Goal: Use online tool/utility

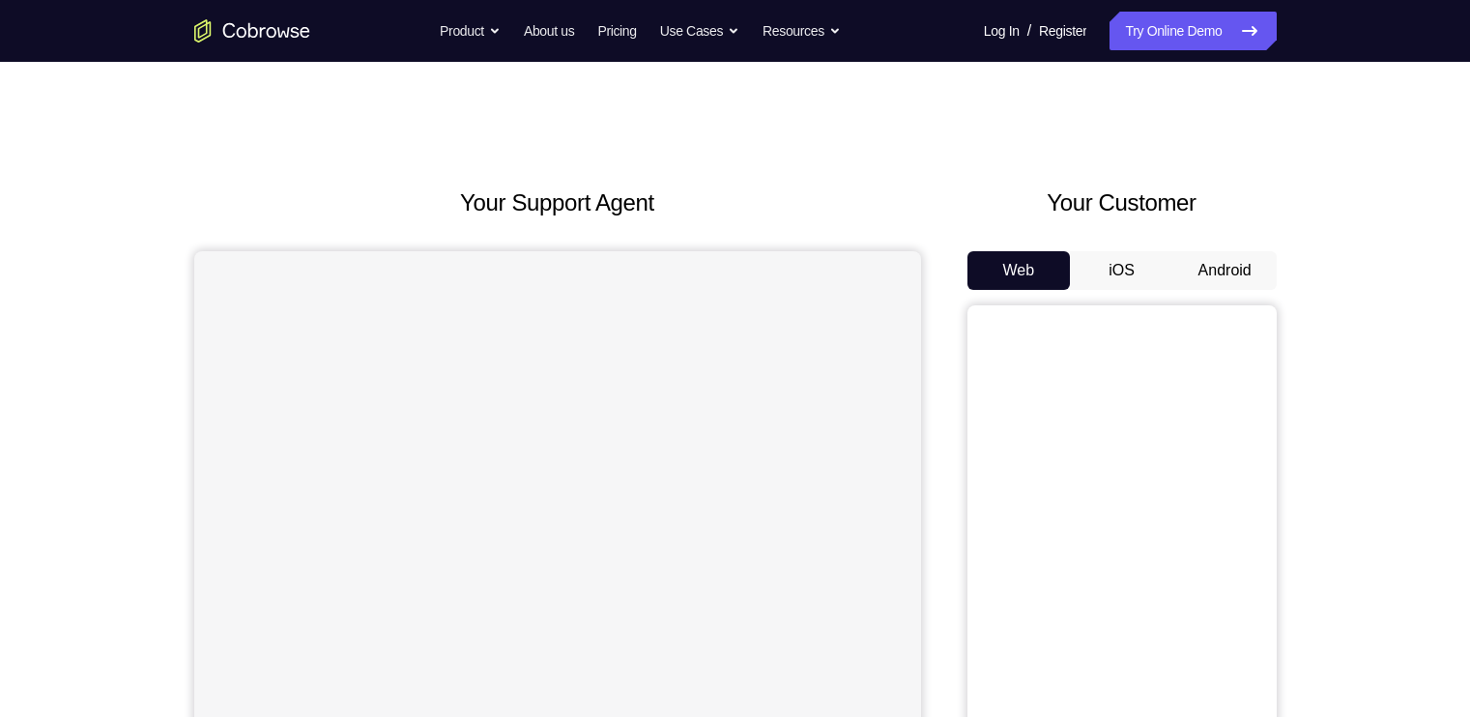
click at [1226, 266] on button "Android" at bounding box center [1224, 270] width 103 height 39
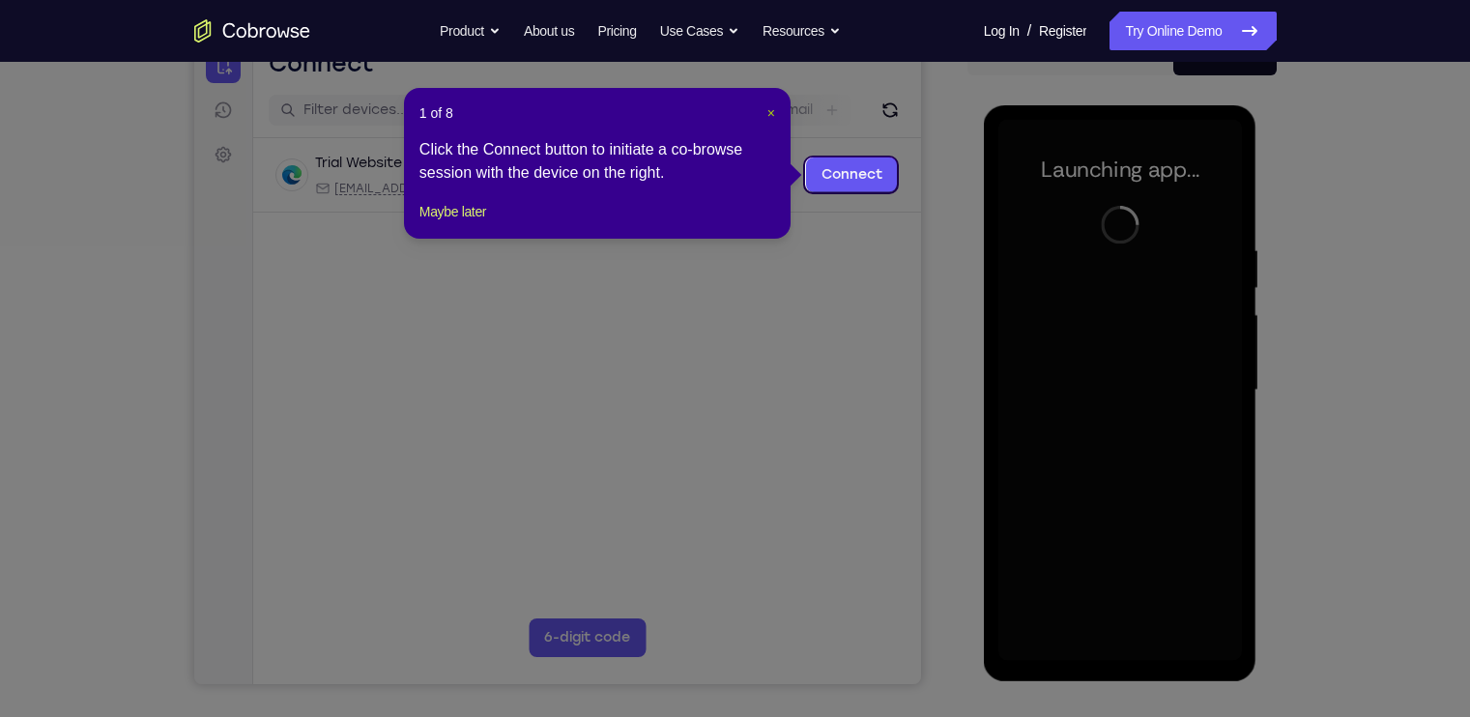
click at [767, 109] on span "×" at bounding box center [771, 112] width 8 height 15
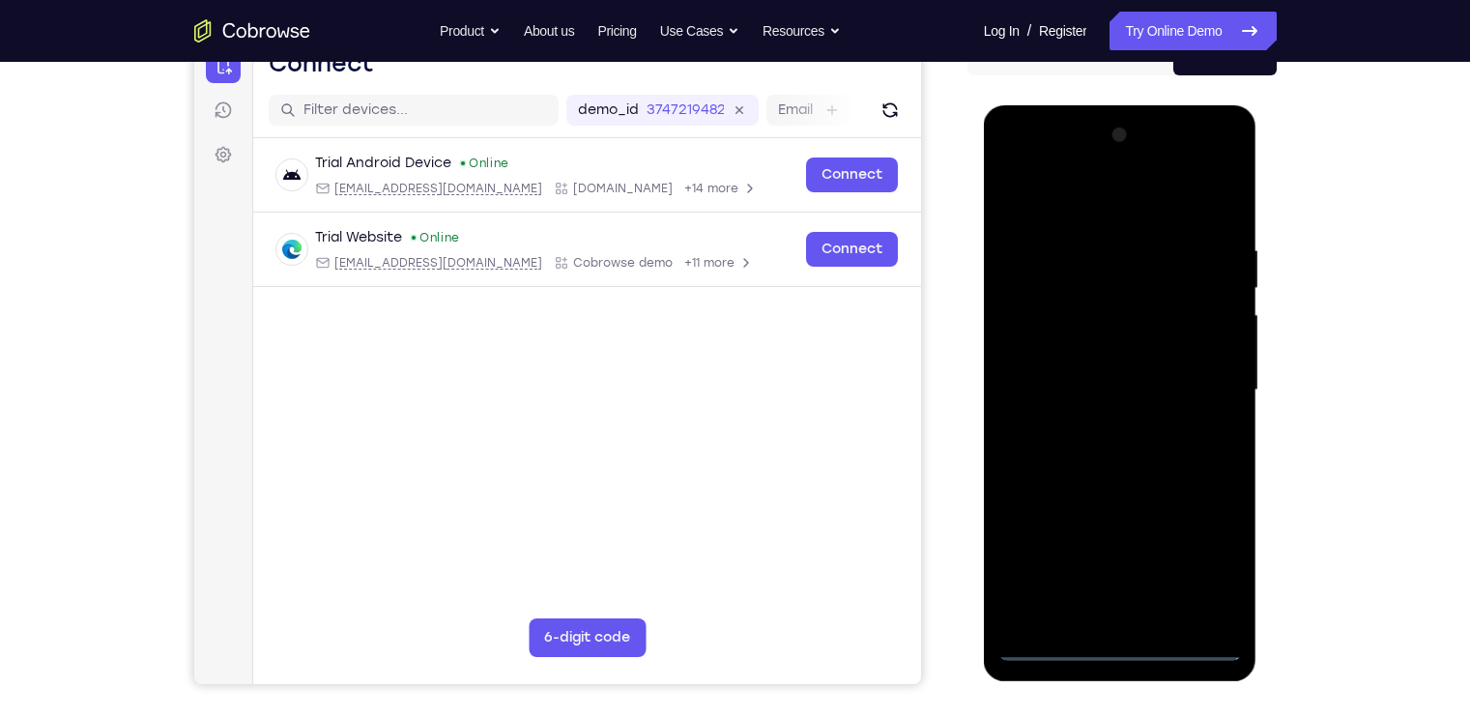
click at [1111, 643] on div at bounding box center [1119, 390] width 243 height 541
click at [1192, 557] on div at bounding box center [1119, 390] width 243 height 541
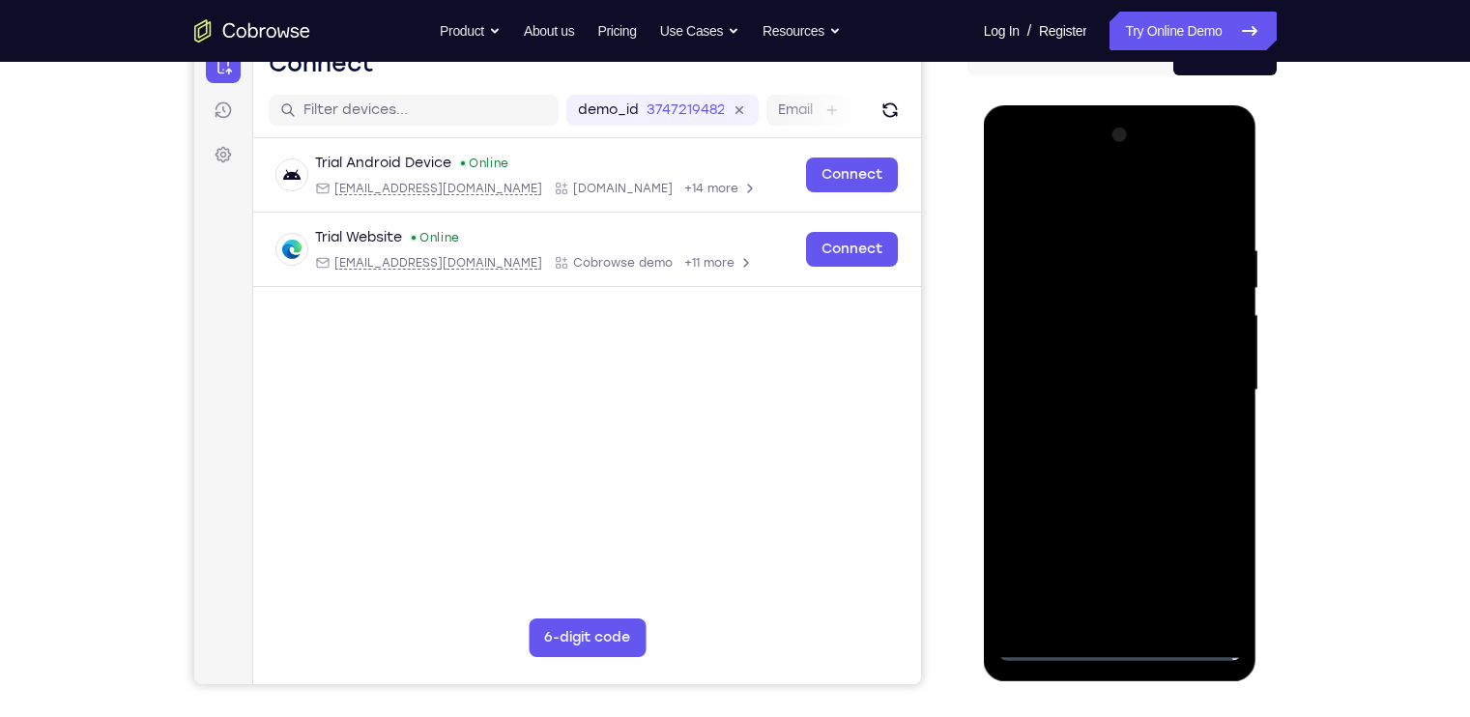
click at [1018, 173] on div at bounding box center [1119, 390] width 243 height 541
click at [1208, 380] on div at bounding box center [1119, 390] width 243 height 541
click at [1097, 426] on div at bounding box center [1119, 390] width 243 height 541
click at [1113, 485] on div at bounding box center [1119, 390] width 243 height 541
click at [1082, 293] on div at bounding box center [1119, 390] width 243 height 541
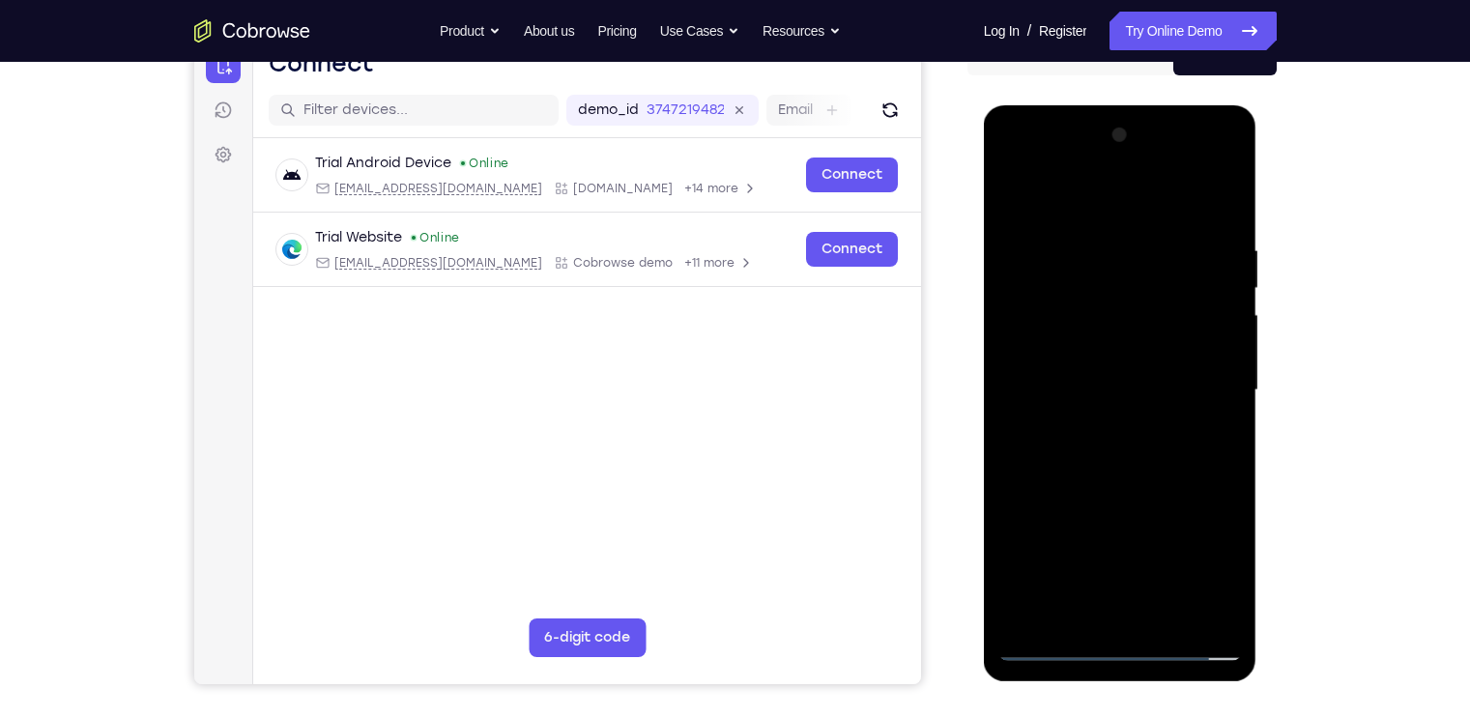
click at [1218, 355] on div at bounding box center [1119, 390] width 243 height 541
click at [1164, 611] on div at bounding box center [1119, 390] width 243 height 541
click at [1133, 614] on div at bounding box center [1119, 390] width 243 height 541
click at [1054, 310] on div at bounding box center [1119, 390] width 243 height 541
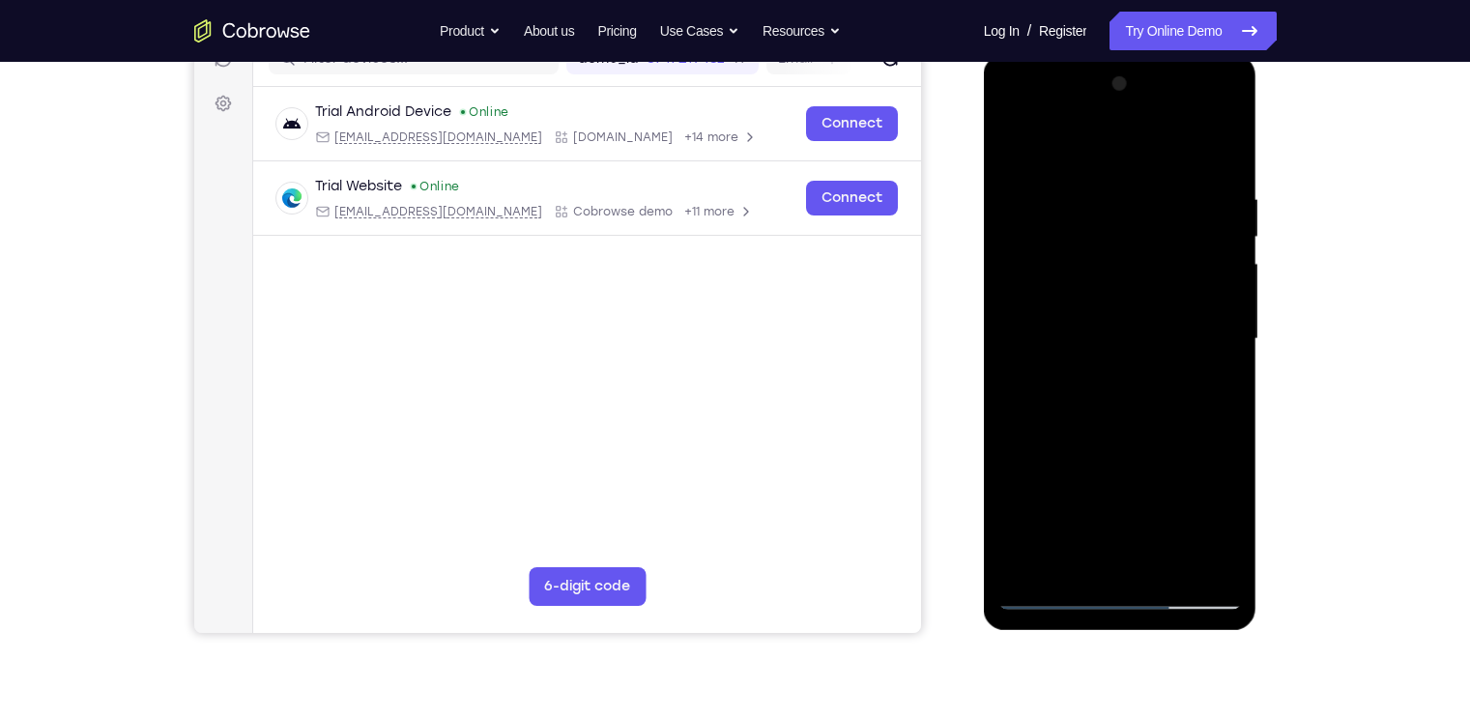
scroll to position [267, 0]
click at [1113, 428] on div at bounding box center [1119, 338] width 243 height 541
drag, startPoint x: 1131, startPoint y: 420, endPoint x: 1134, endPoint y: 372, distance: 48.4
click at [1134, 372] on div at bounding box center [1119, 338] width 243 height 541
click at [1228, 335] on div at bounding box center [1119, 338] width 243 height 541
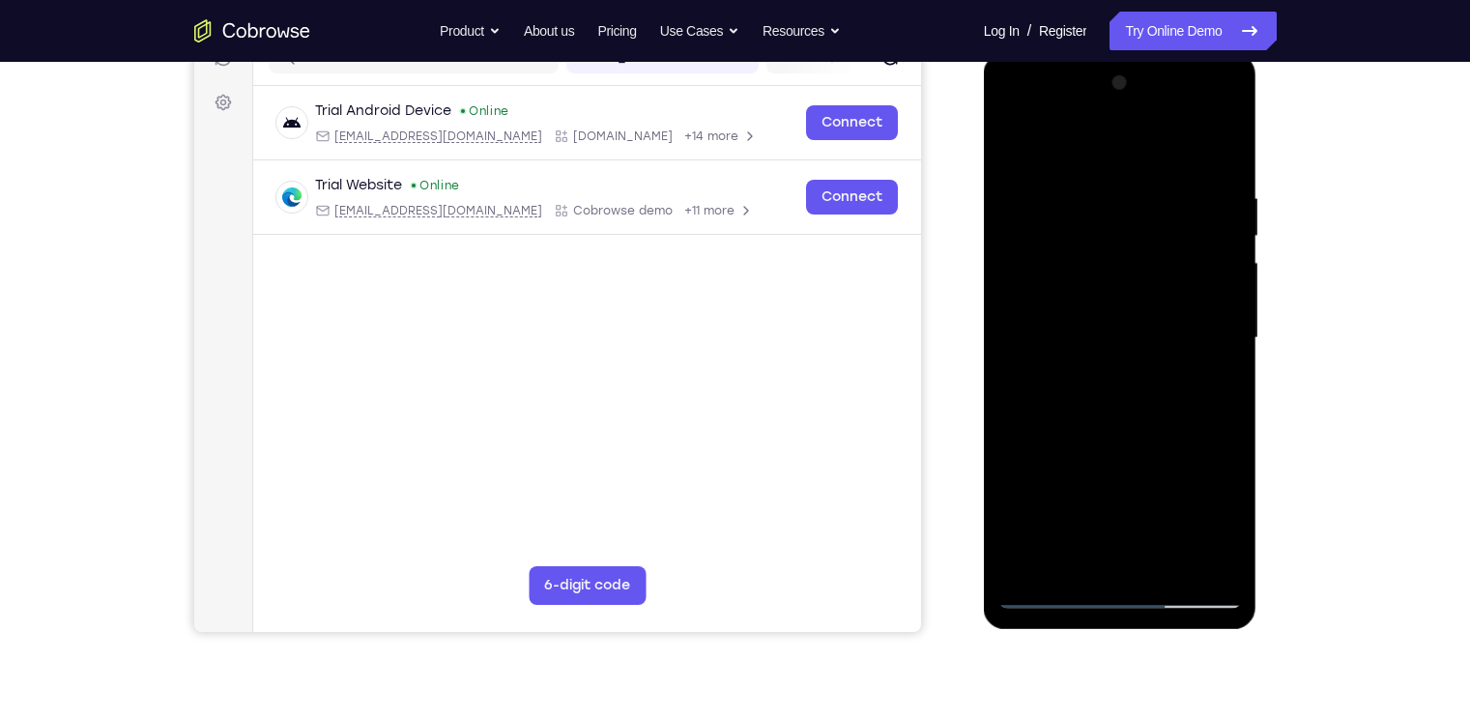
click at [1228, 335] on div at bounding box center [1119, 338] width 243 height 541
click at [1021, 337] on div at bounding box center [1119, 338] width 243 height 541
click at [1018, 474] on div at bounding box center [1119, 338] width 243 height 541
click at [1010, 340] on div at bounding box center [1119, 338] width 243 height 541
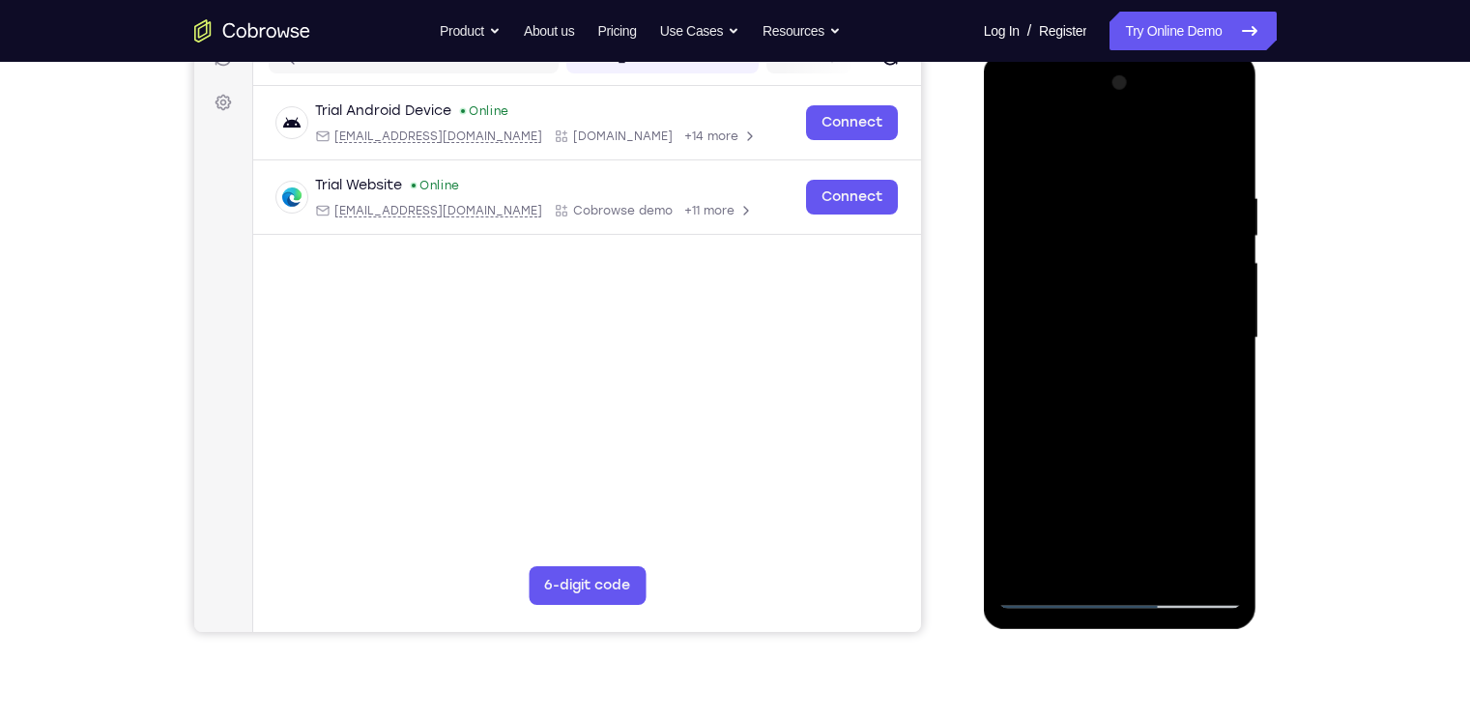
click at [1010, 340] on div at bounding box center [1119, 338] width 243 height 541
click at [1223, 564] on div at bounding box center [1119, 338] width 243 height 541
click at [1218, 484] on div at bounding box center [1119, 338] width 243 height 541
click at [1164, 562] on div at bounding box center [1119, 338] width 243 height 541
click at [1139, 452] on div at bounding box center [1119, 338] width 243 height 541
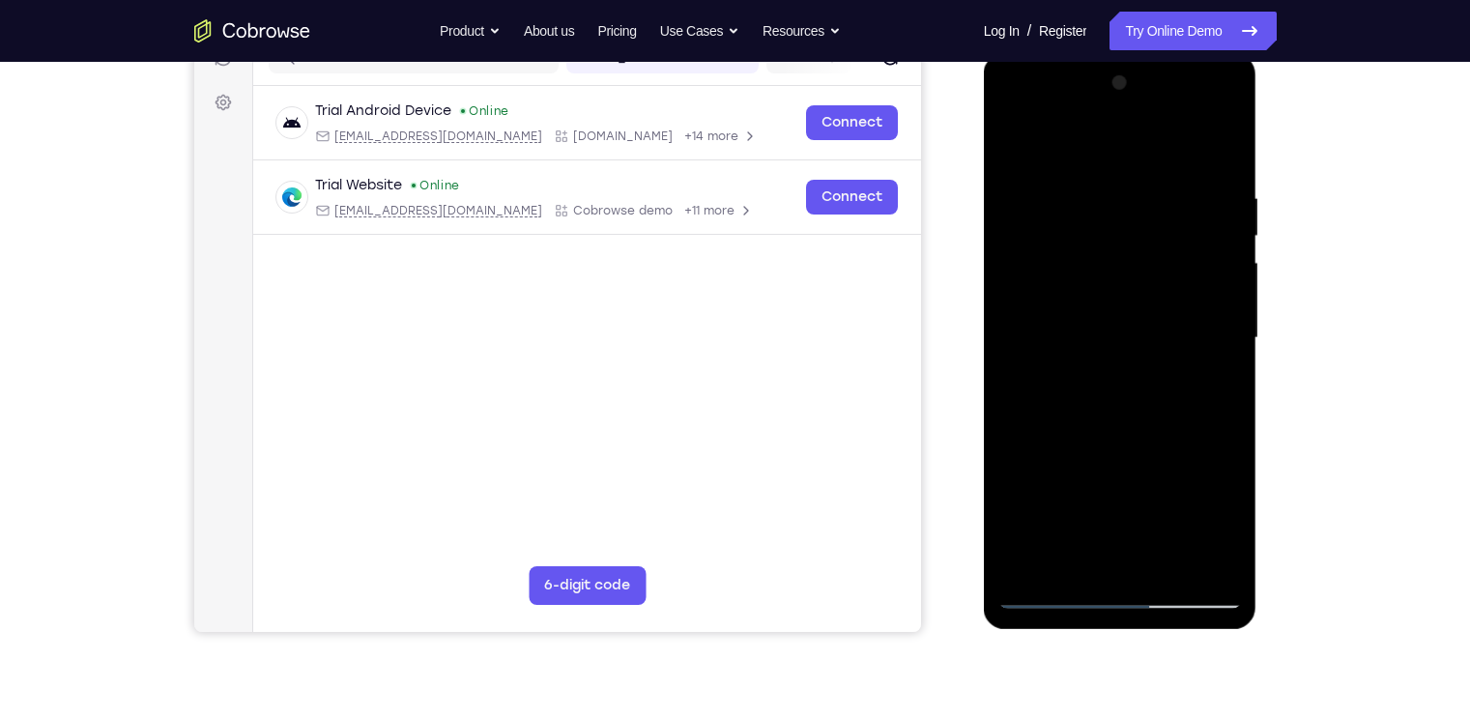
click at [1121, 305] on div at bounding box center [1119, 338] width 243 height 541
drag, startPoint x: 1174, startPoint y: 380, endPoint x: 1184, endPoint y: 355, distance: 26.9
click at [1184, 355] on div at bounding box center [1119, 338] width 243 height 541
click at [1065, 558] on div at bounding box center [1119, 338] width 243 height 541
click at [1017, 149] on div at bounding box center [1119, 338] width 243 height 541
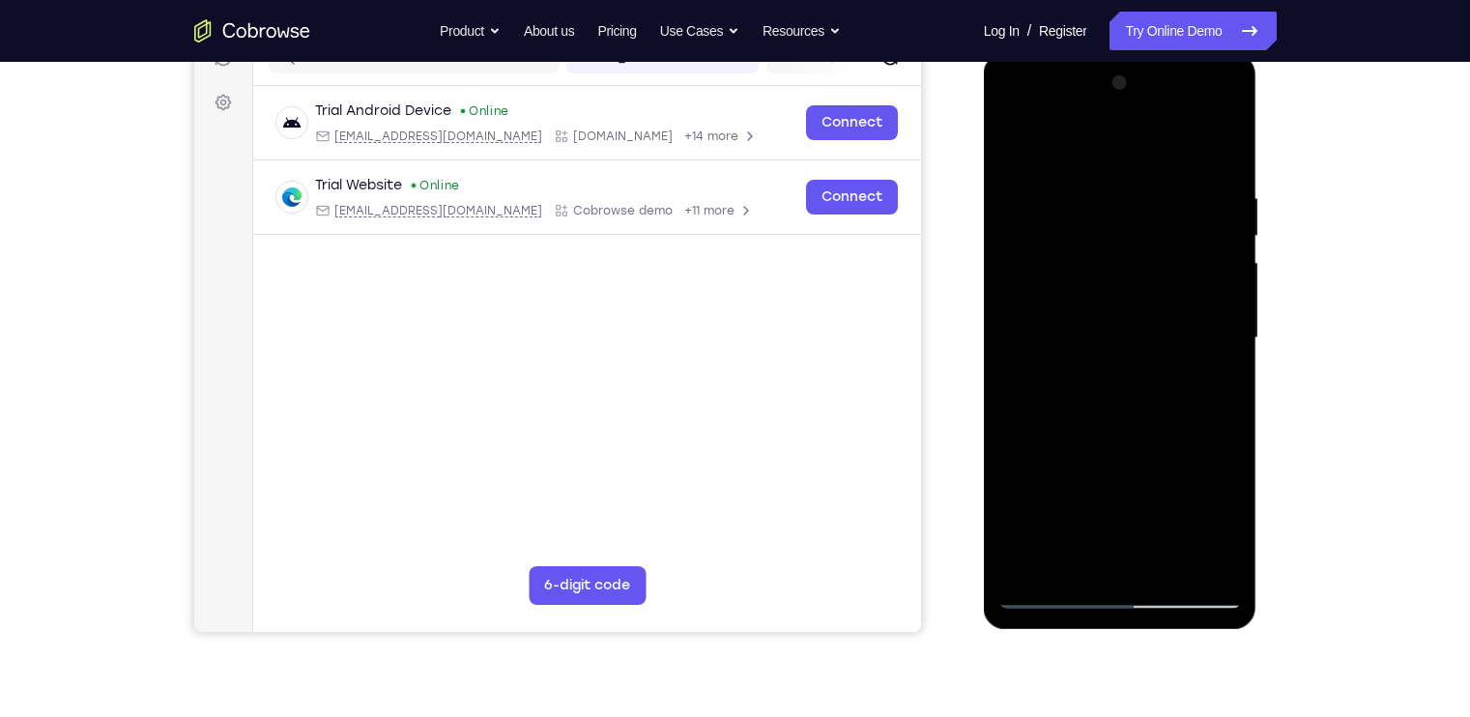
click at [1121, 362] on div at bounding box center [1119, 338] width 243 height 541
click at [1077, 555] on div at bounding box center [1119, 338] width 243 height 541
click at [1015, 143] on div at bounding box center [1119, 338] width 243 height 541
click at [1100, 401] on div at bounding box center [1119, 338] width 243 height 541
click at [1078, 555] on div at bounding box center [1119, 338] width 243 height 541
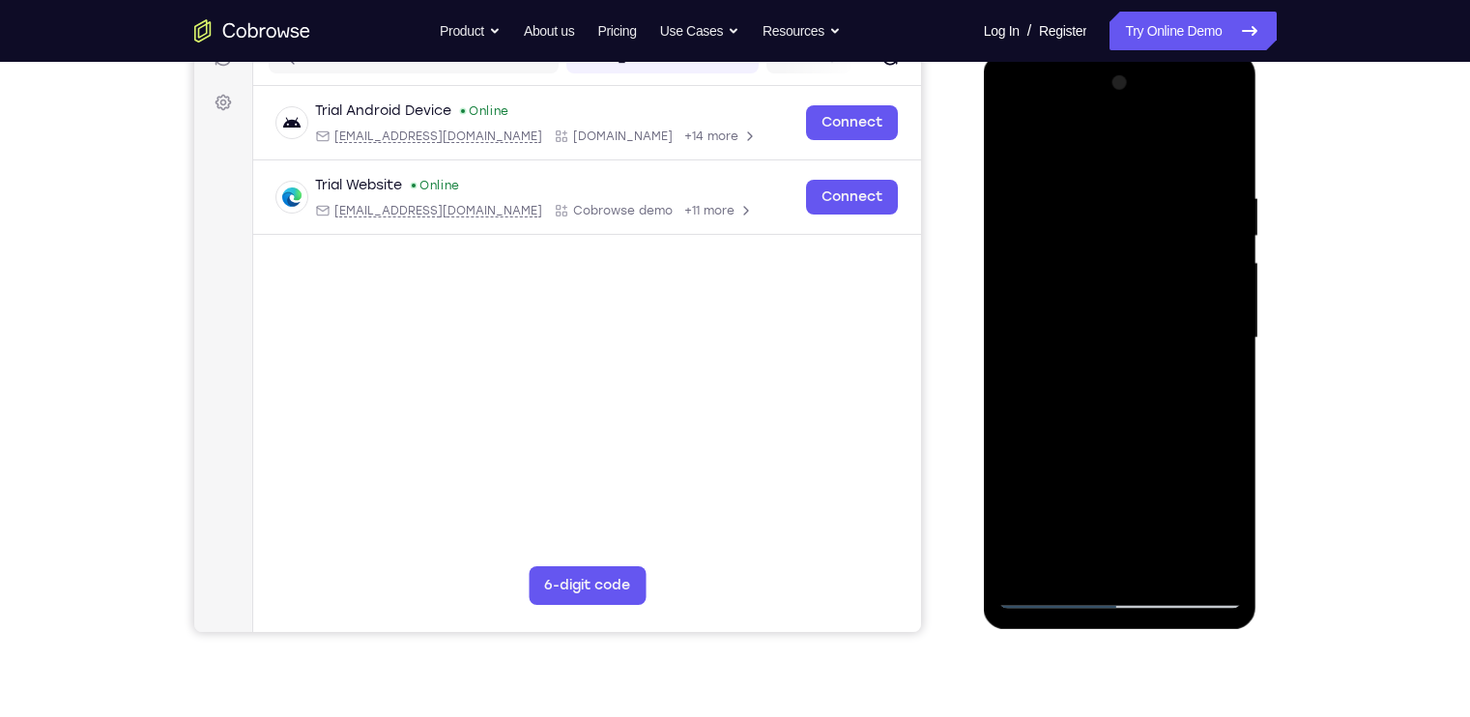
click at [1018, 144] on div at bounding box center [1119, 338] width 243 height 541
click at [1127, 443] on div at bounding box center [1119, 338] width 243 height 541
click at [1005, 148] on div at bounding box center [1119, 338] width 243 height 541
click at [1042, 201] on div at bounding box center [1119, 338] width 243 height 541
click at [1009, 142] on div at bounding box center [1119, 338] width 243 height 541
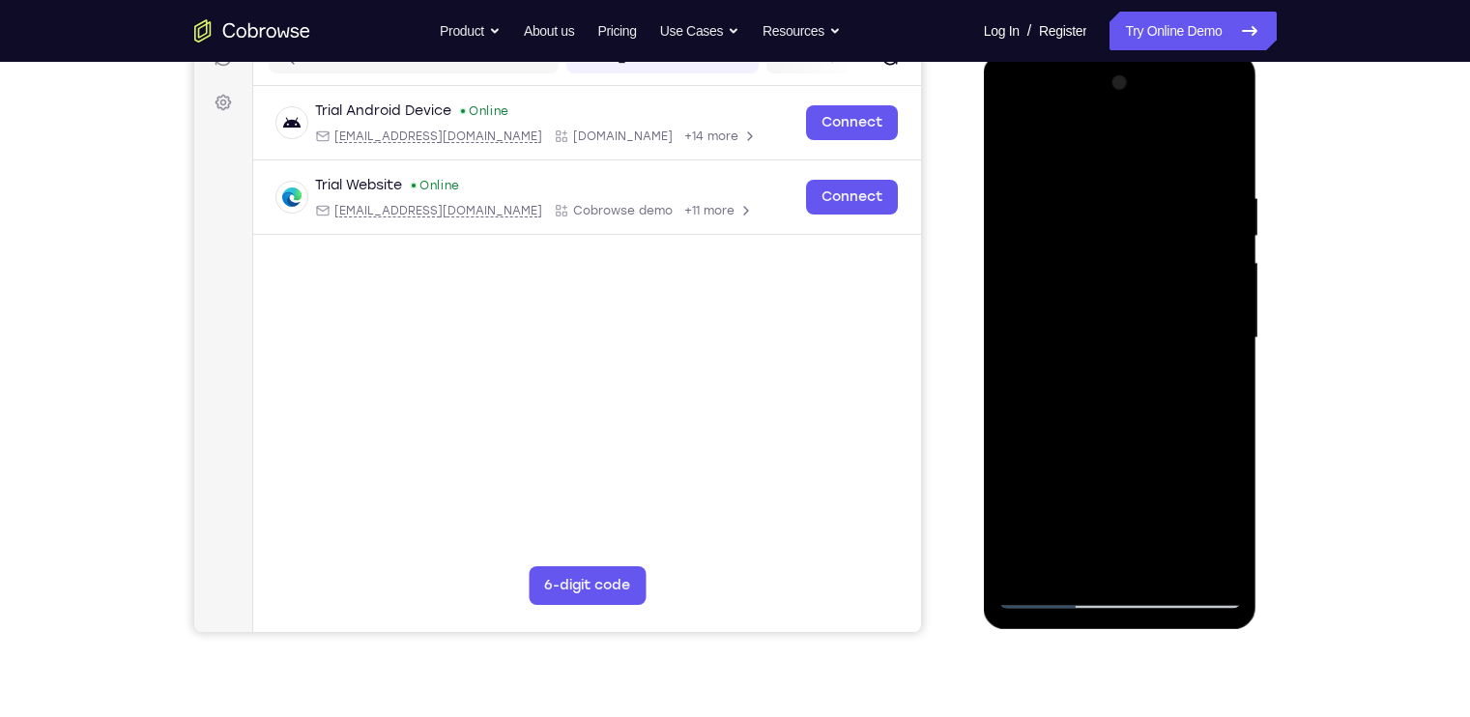
click at [1015, 148] on div at bounding box center [1119, 338] width 243 height 541
drag, startPoint x: 1091, startPoint y: 211, endPoint x: 1082, endPoint y: 306, distance: 96.0
click at [1082, 306] on div at bounding box center [1119, 338] width 243 height 541
click at [1104, 201] on div at bounding box center [1119, 338] width 243 height 541
click at [1099, 190] on div at bounding box center [1119, 338] width 243 height 541
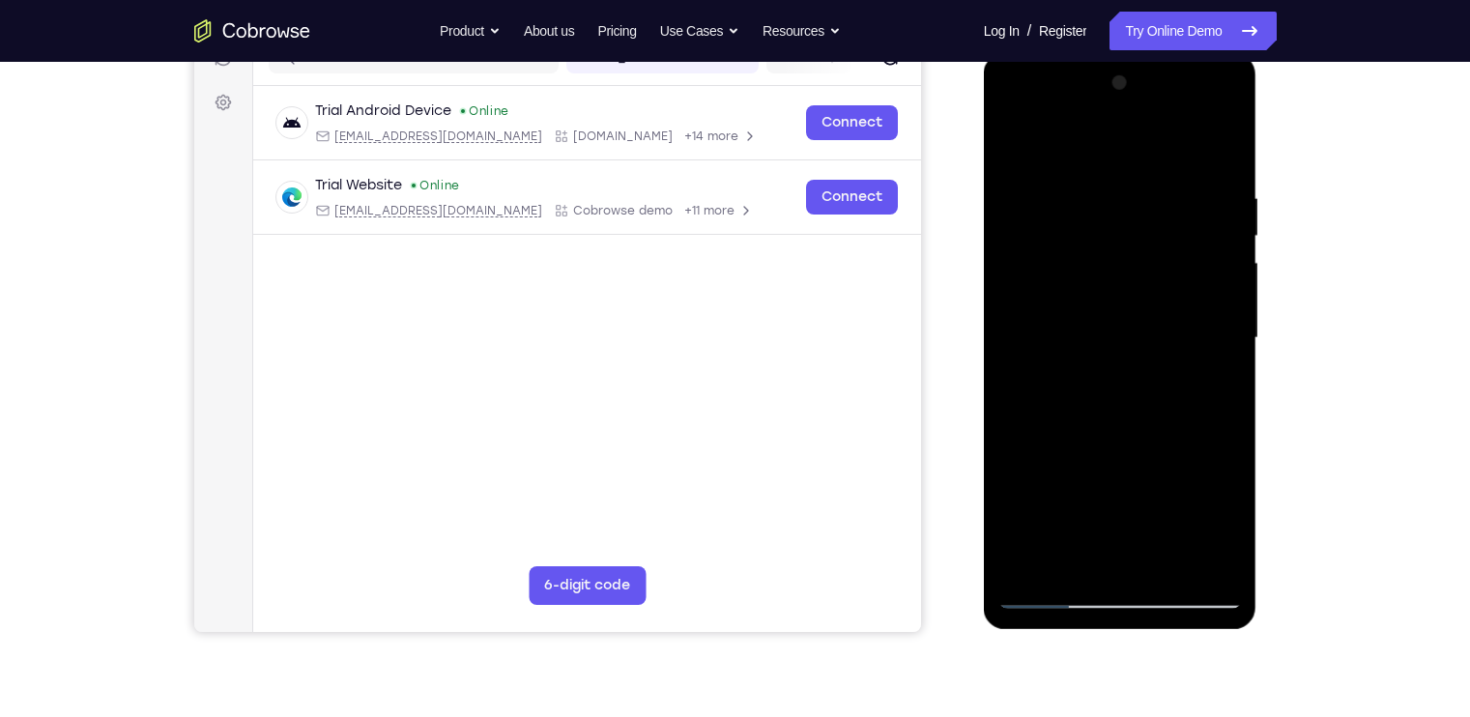
click at [1101, 192] on div at bounding box center [1119, 338] width 243 height 541
click at [1015, 295] on div at bounding box center [1119, 338] width 243 height 541
drag, startPoint x: 1206, startPoint y: 320, endPoint x: 1024, endPoint y: 313, distance: 181.8
click at [1024, 313] on div at bounding box center [1119, 338] width 243 height 541
click at [1010, 368] on div at bounding box center [1119, 338] width 243 height 541
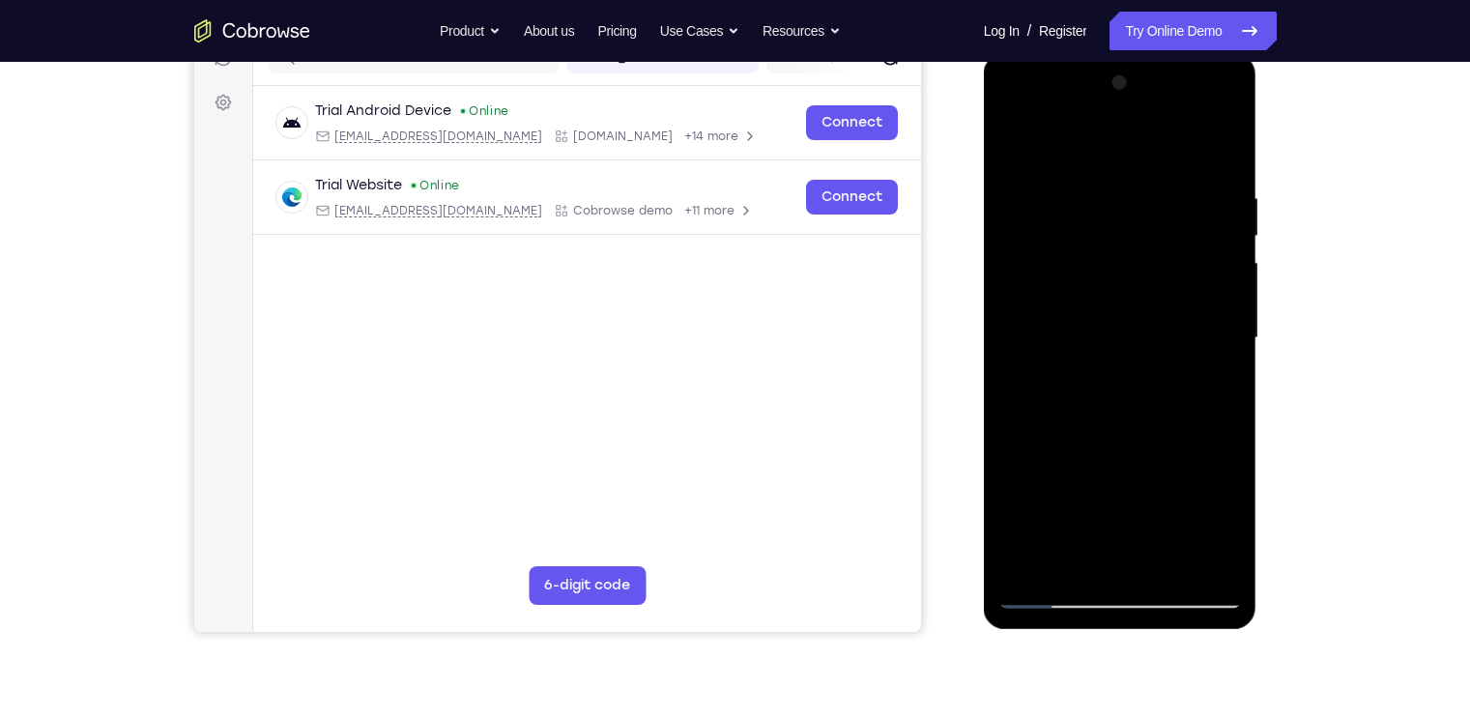
click at [1171, 353] on div at bounding box center [1119, 338] width 243 height 541
drag, startPoint x: 1218, startPoint y: 335, endPoint x: 1062, endPoint y: 337, distance: 156.5
click at [1062, 337] on div at bounding box center [1119, 338] width 243 height 541
click at [1182, 247] on div at bounding box center [1119, 338] width 243 height 541
drag, startPoint x: 1215, startPoint y: 247, endPoint x: 1018, endPoint y: 243, distance: 197.2
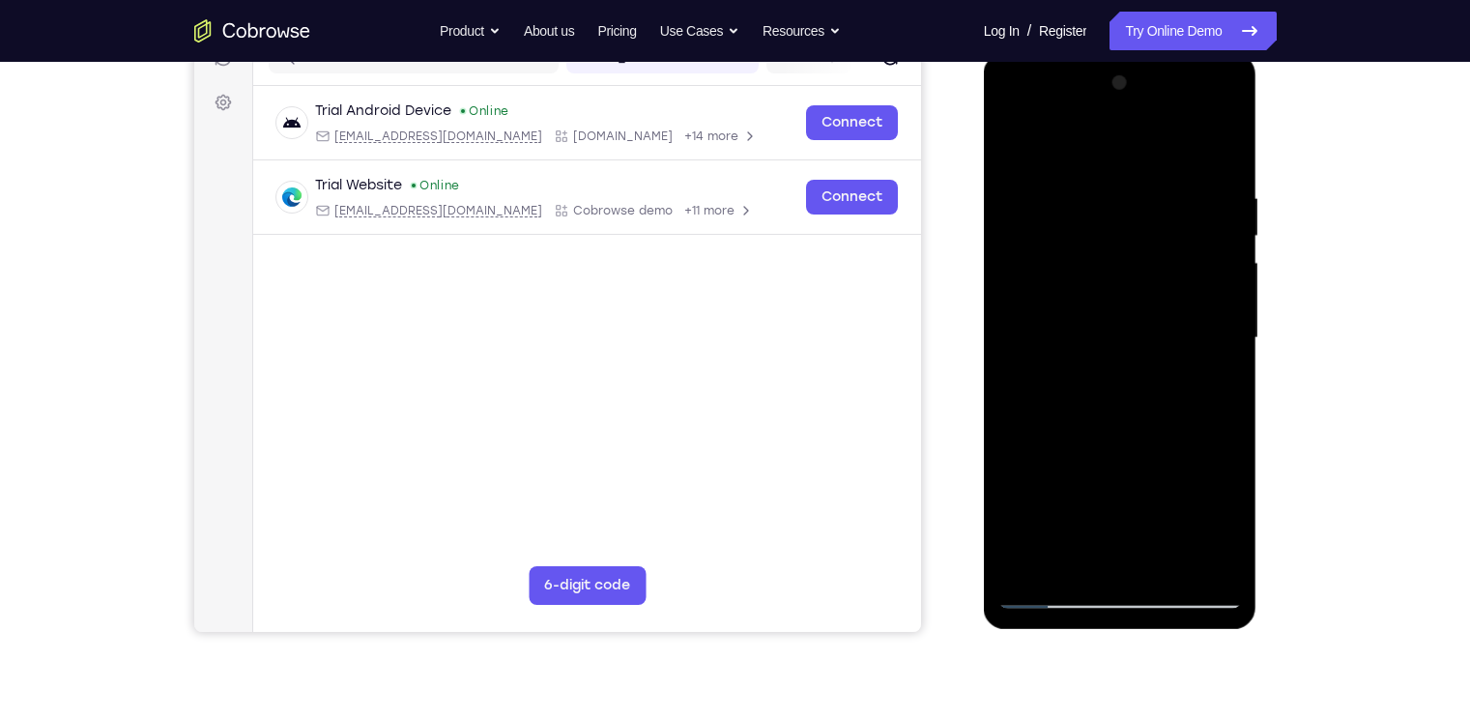
click at [1018, 243] on div at bounding box center [1119, 338] width 243 height 541
click at [1225, 222] on div at bounding box center [1119, 338] width 243 height 541
drag, startPoint x: 1224, startPoint y: 222, endPoint x: 1016, endPoint y: 240, distance: 208.5
click at [1016, 240] on div at bounding box center [1119, 338] width 243 height 541
click at [1194, 247] on div at bounding box center [1119, 338] width 243 height 541
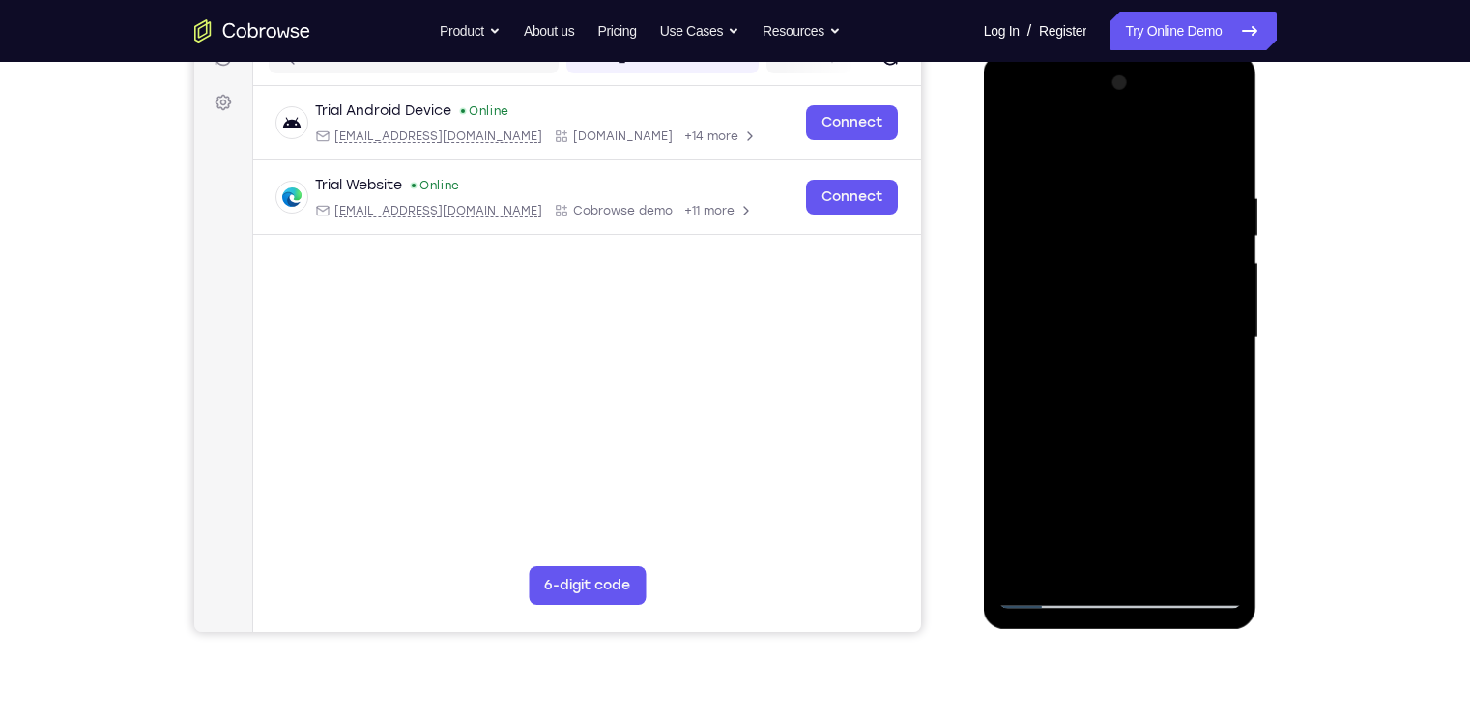
click at [1197, 555] on div at bounding box center [1119, 338] width 243 height 541
click at [1207, 478] on div at bounding box center [1119, 338] width 243 height 541
click at [1213, 394] on div at bounding box center [1119, 338] width 243 height 541
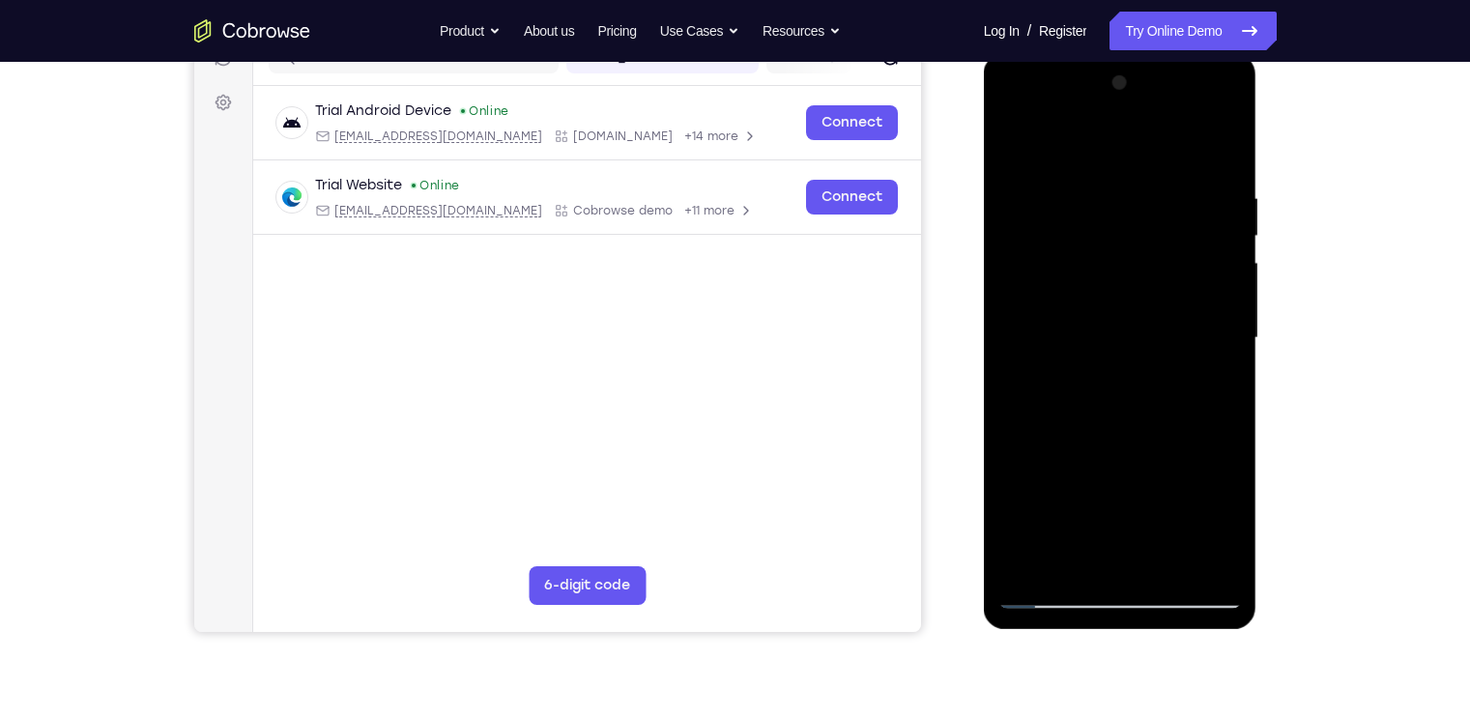
click at [1213, 394] on div at bounding box center [1119, 338] width 243 height 541
click at [1197, 552] on div at bounding box center [1119, 338] width 243 height 541
click at [1197, 389] on div at bounding box center [1119, 338] width 243 height 541
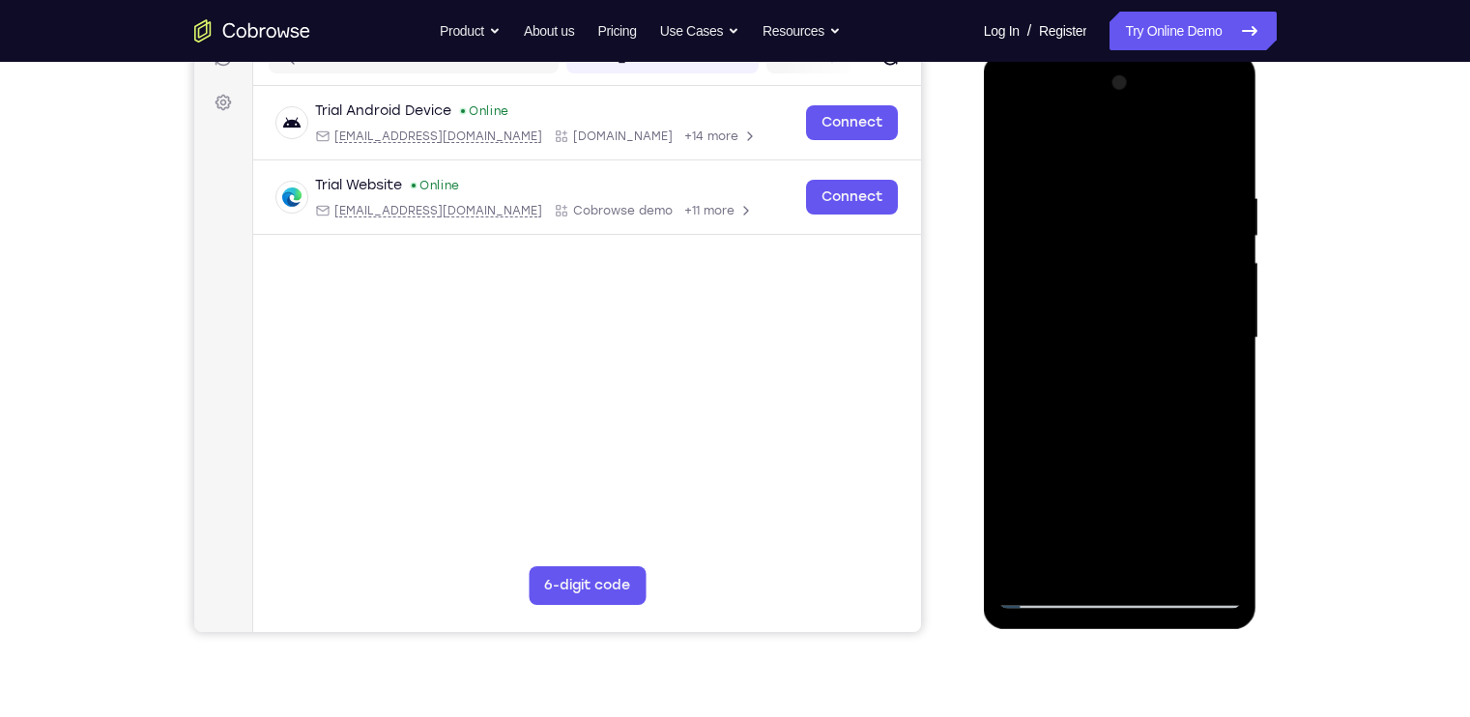
click at [1197, 389] on div at bounding box center [1119, 338] width 243 height 541
click at [1188, 560] on div at bounding box center [1119, 338] width 243 height 541
click at [1195, 433] on div at bounding box center [1119, 338] width 243 height 541
click at [1193, 405] on div at bounding box center [1119, 338] width 243 height 541
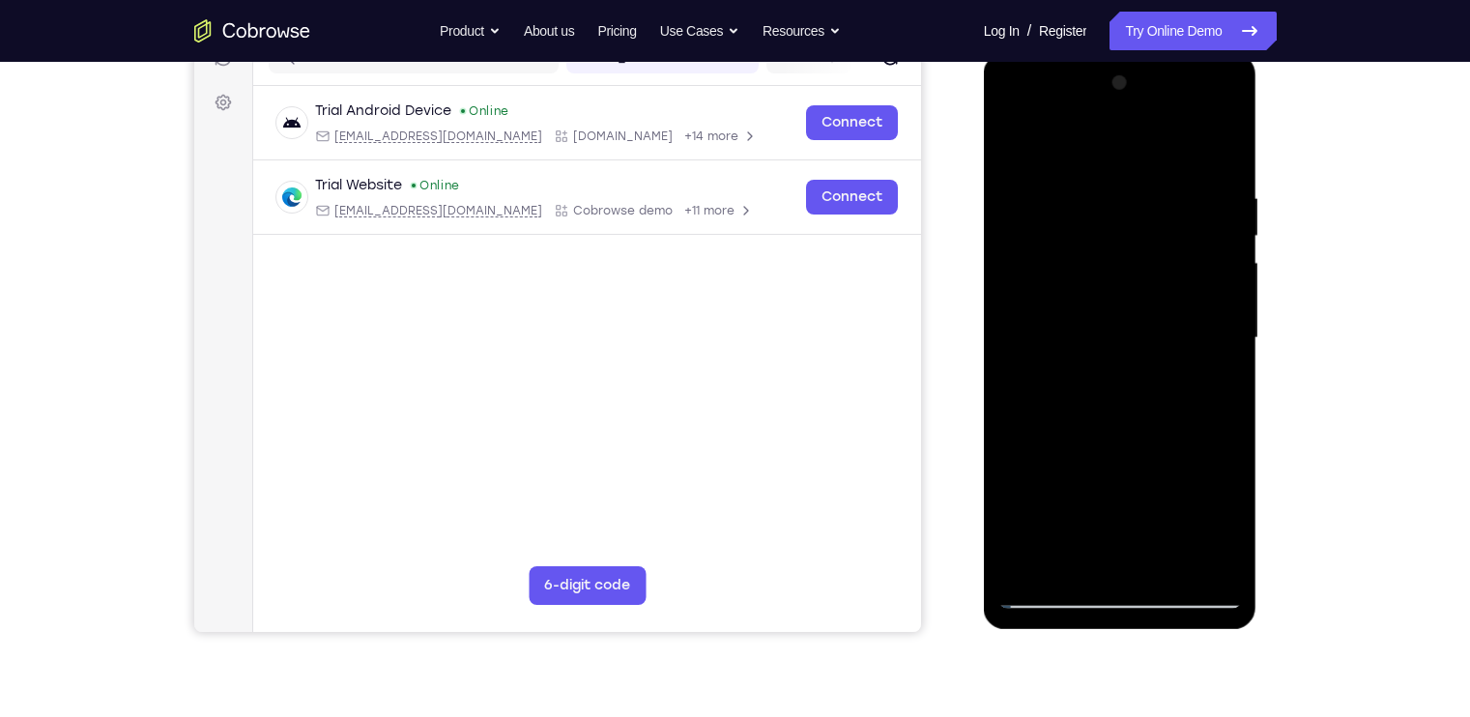
click at [1193, 405] on div at bounding box center [1119, 338] width 243 height 541
click at [1207, 250] on div at bounding box center [1119, 338] width 243 height 541
click at [1222, 155] on div at bounding box center [1119, 338] width 243 height 541
drag, startPoint x: 1130, startPoint y: 536, endPoint x: 1141, endPoint y: 312, distance: 224.4
click at [1141, 312] on div at bounding box center [1119, 338] width 243 height 541
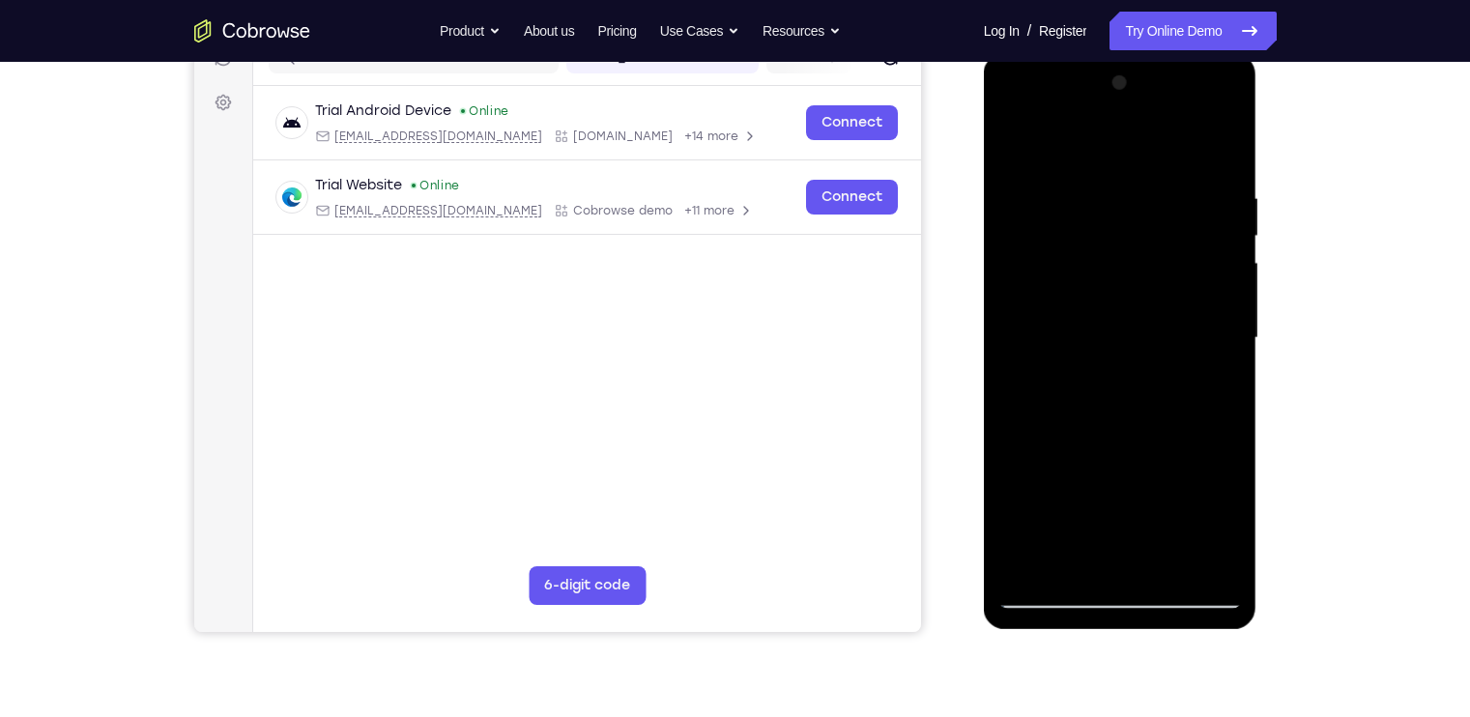
click at [1169, 560] on div at bounding box center [1119, 338] width 243 height 541
click at [1022, 155] on div at bounding box center [1119, 338] width 243 height 541
click at [1221, 144] on div at bounding box center [1119, 338] width 243 height 541
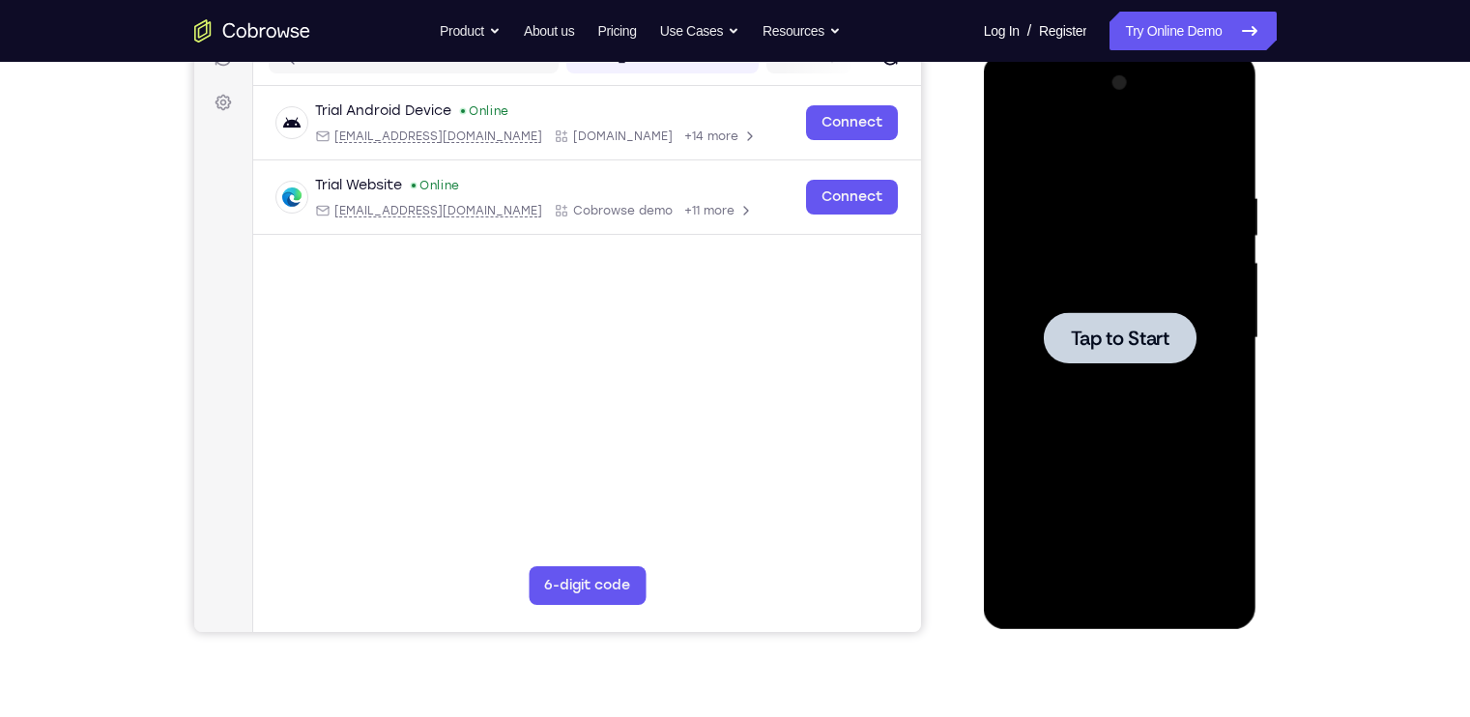
scroll to position [0, 0]
